Goal: Task Accomplishment & Management: Manage account settings

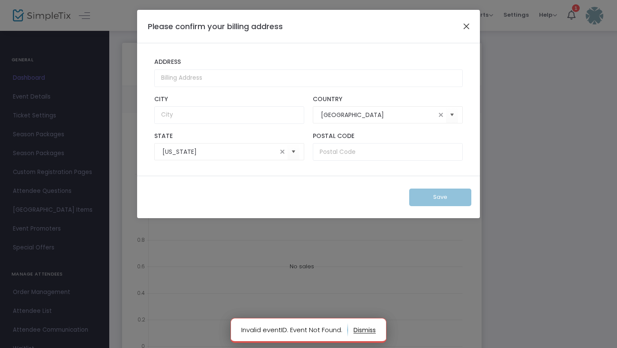
click at [467, 31] on button "Close" at bounding box center [466, 26] width 11 height 11
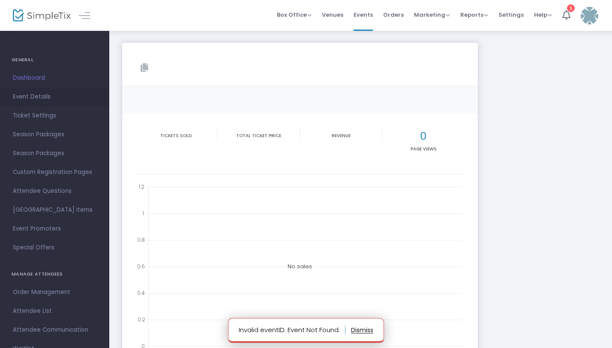
click at [38, 95] on span "Event Details" at bounding box center [55, 96] width 84 height 11
